Goal: Information Seeking & Learning: Learn about a topic

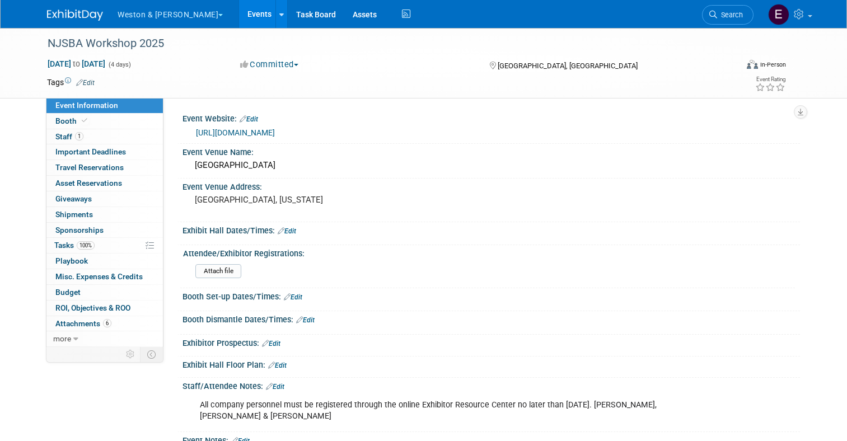
click at [239, 14] on link "Events" at bounding box center [259, 14] width 41 height 28
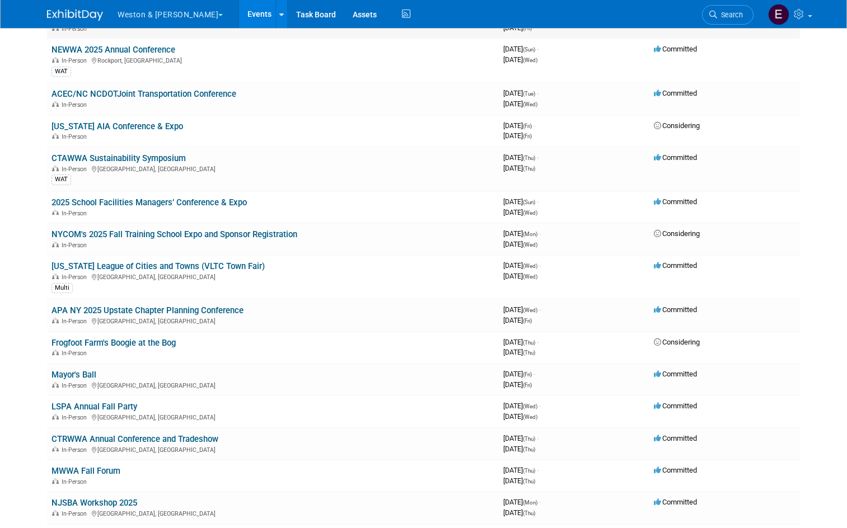
scroll to position [616, 0]
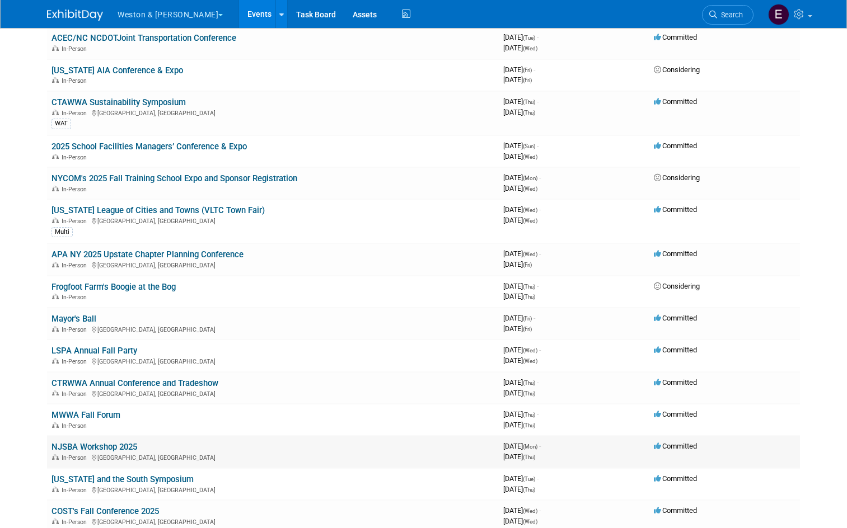
click at [113, 440] on link "NJSBA Workshop 2025" at bounding box center [94, 447] width 86 height 10
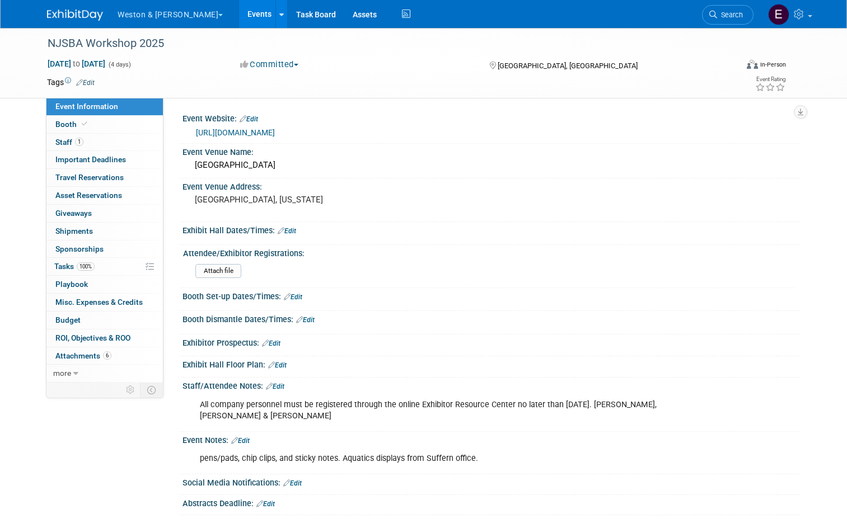
click at [272, 132] on link "[URL][DOMAIN_NAME]" at bounding box center [235, 132] width 79 height 9
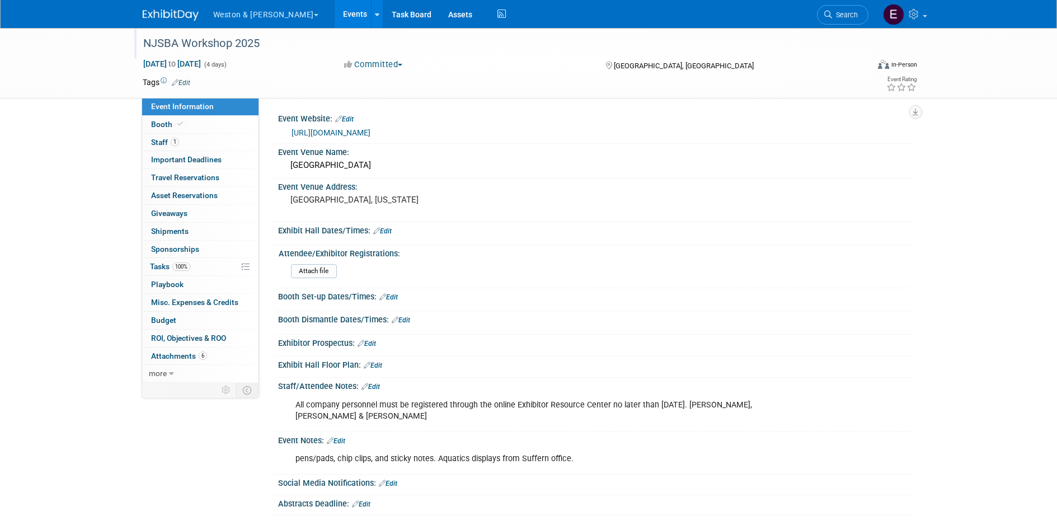
drag, startPoint x: 259, startPoint y: 43, endPoint x: 147, endPoint y: 38, distance: 112.1
click at [147, 38] on div "NJSBA Workshop 2025" at bounding box center [495, 44] width 713 height 20
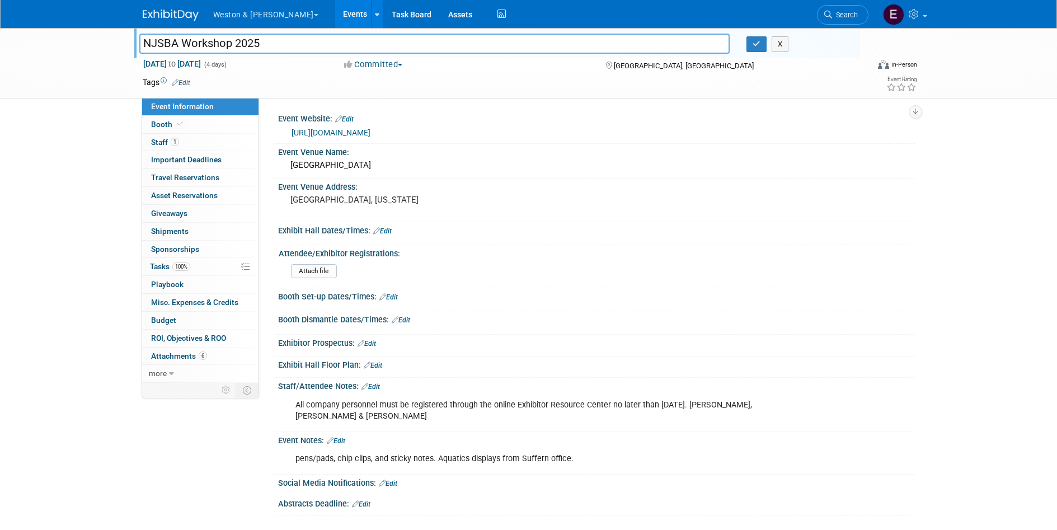
drag, startPoint x: 274, startPoint y: 40, endPoint x: 132, endPoint y: 34, distance: 142.3
click at [132, 34] on div "NJSBA Workshop 2025 NJSBA Workshop 2025 X Oct 20, 2025 to Oct 23, 2025 (4 days)…" at bounding box center [528, 63] width 1057 height 71
click at [84, 208] on div "NJSBA Workshop 2025 NJSBA Workshop 2025 X Oct 20, 2025 to Oct 23, 2025 (4 days)…" at bounding box center [528, 283] width 1057 height 510
click at [477, 121] on div "Event Website: Edit" at bounding box center [596, 117] width 637 height 15
click at [311, 134] on link "https://workshop.njsba.org/about-workshop/" at bounding box center [331, 132] width 79 height 9
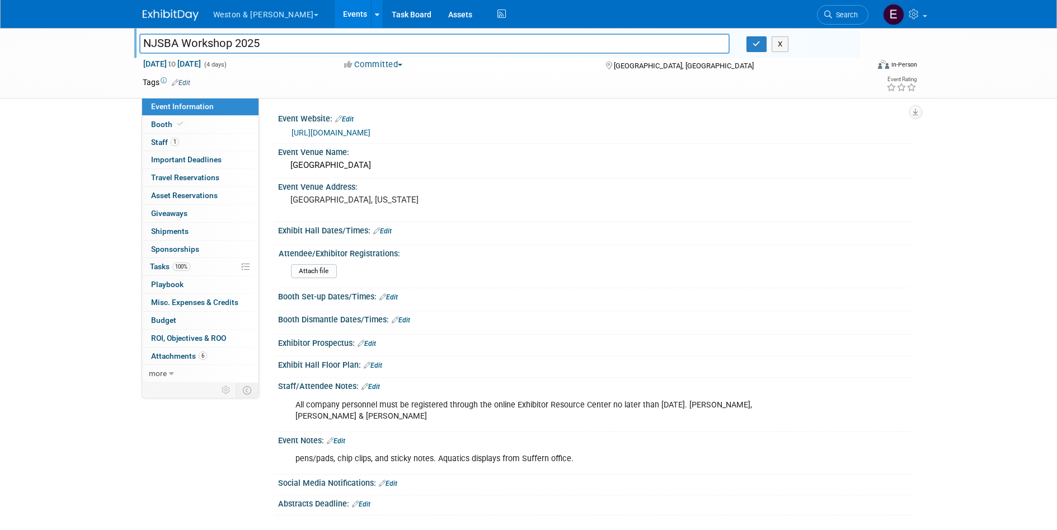
click at [99, 130] on div "NJSBA Workshop 2025 NJSBA Workshop 2025 X Oct 20, 2025 to Oct 23, 2025 (4 days)…" at bounding box center [528, 283] width 1057 height 510
click at [86, 38] on div "NJSBA Workshop 2025 NJSBA Workshop 2025 X Oct 20, 2025 to Oct 23, 2025 (4 days)…" at bounding box center [528, 63] width 1057 height 71
click at [778, 48] on button "X" at bounding box center [780, 44] width 17 height 16
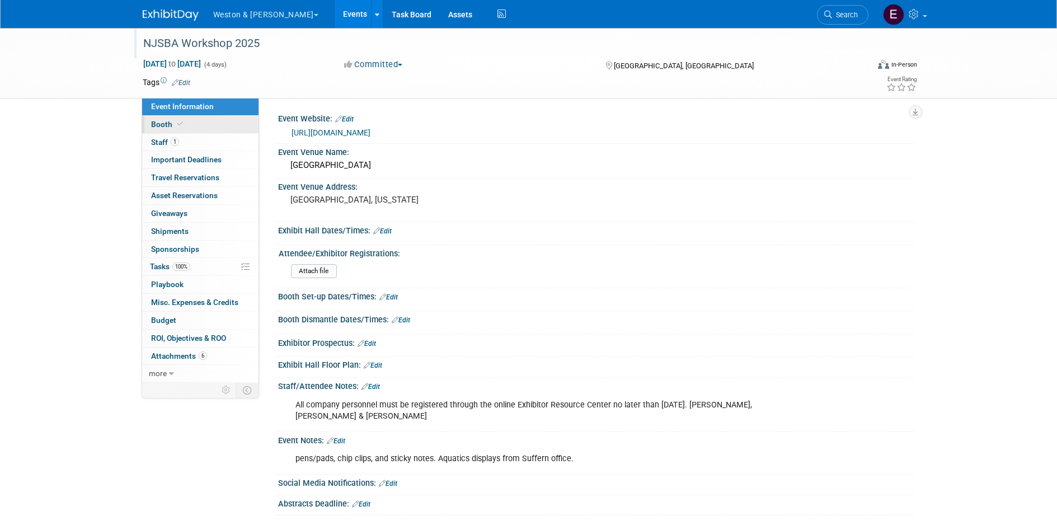
click at [179, 121] on icon at bounding box center [180, 124] width 6 height 6
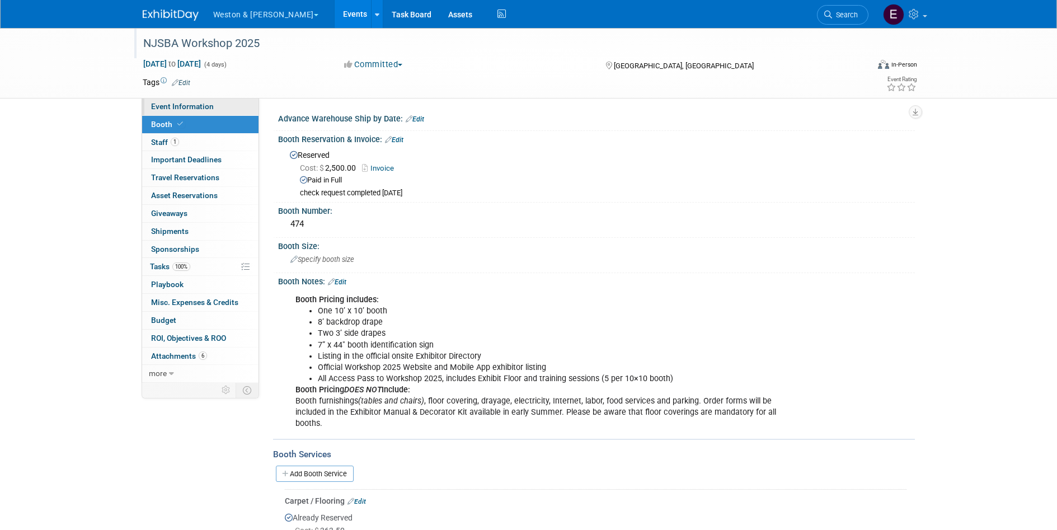
click at [167, 107] on span "Event Information" at bounding box center [182, 106] width 63 height 9
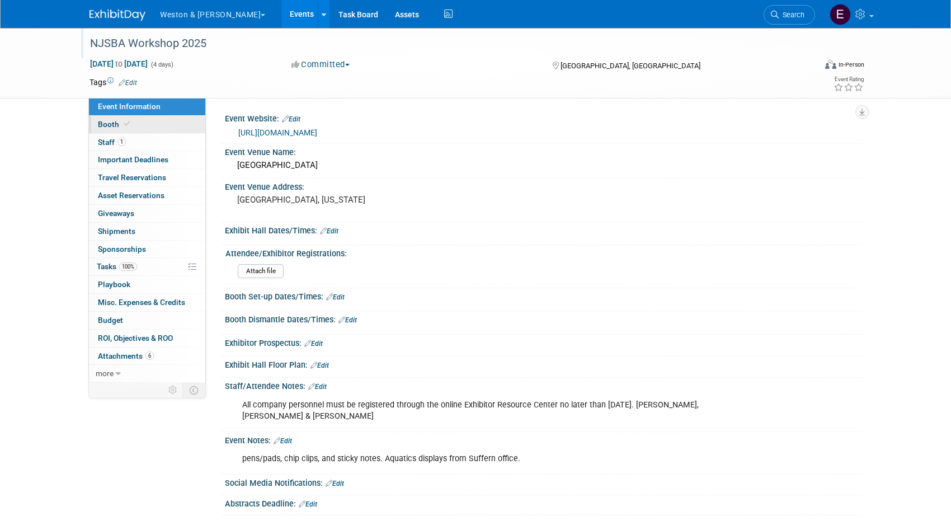
click at [136, 120] on link "Booth" at bounding box center [147, 124] width 116 height 17
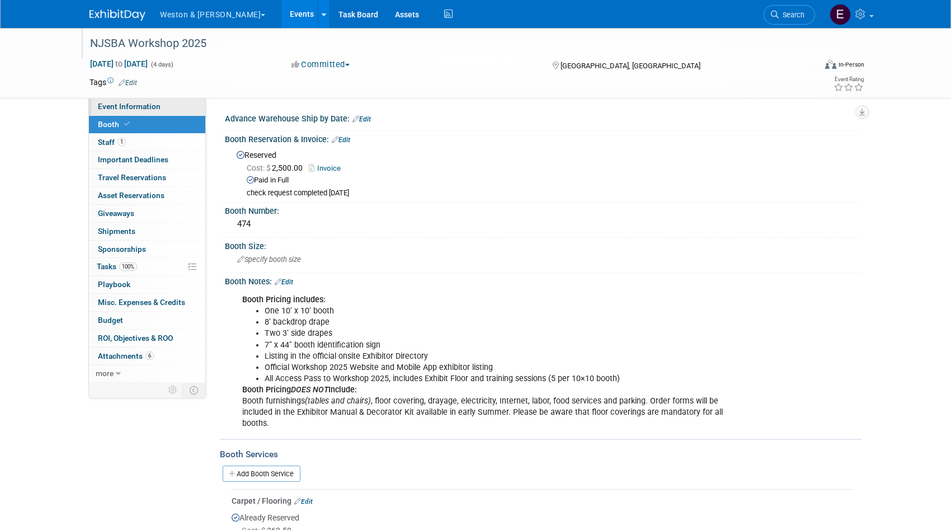
click at [138, 105] on span "Event Information" at bounding box center [129, 106] width 63 height 9
